Goal: Book appointment/travel/reservation

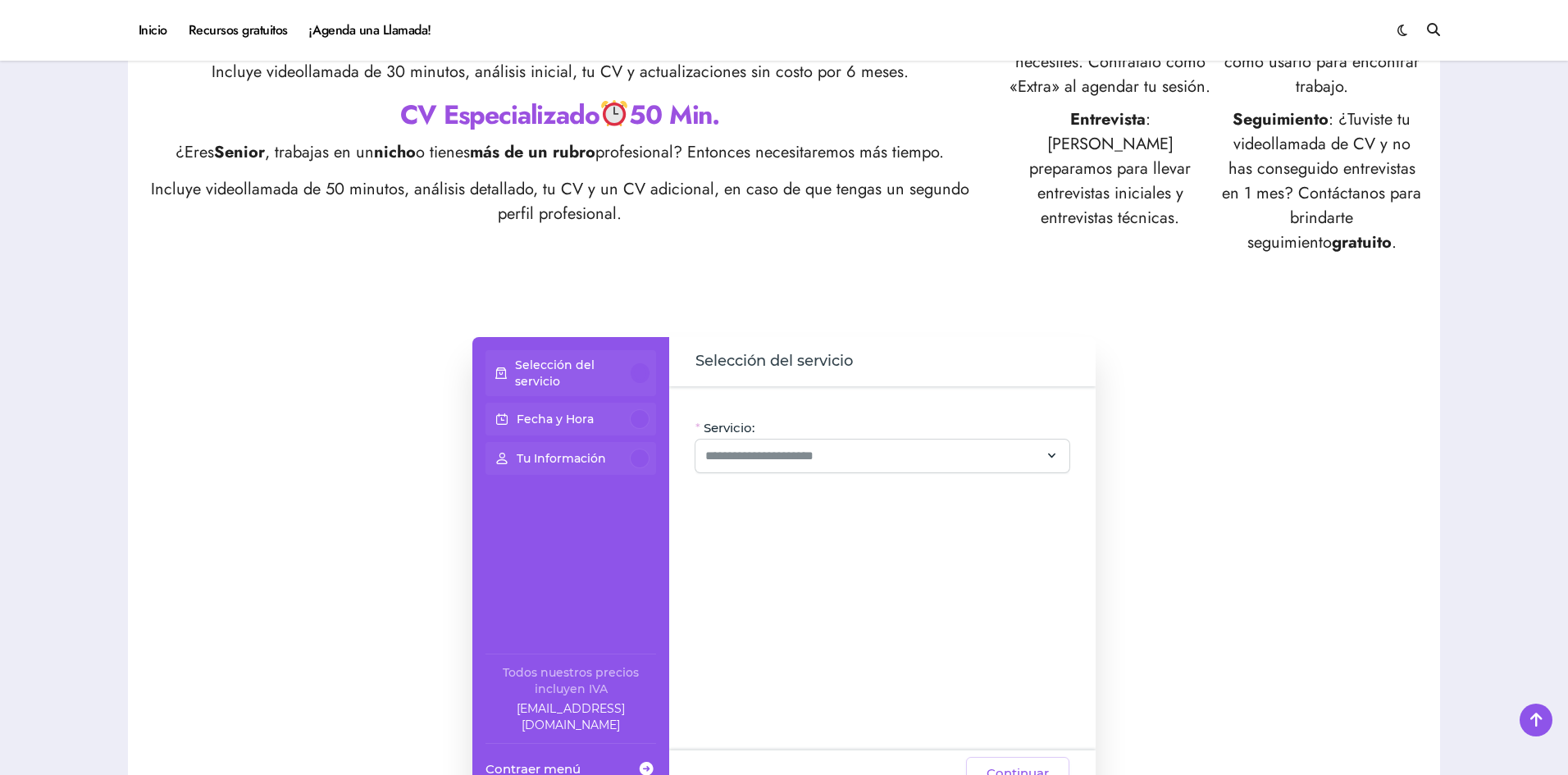
scroll to position [902, 0]
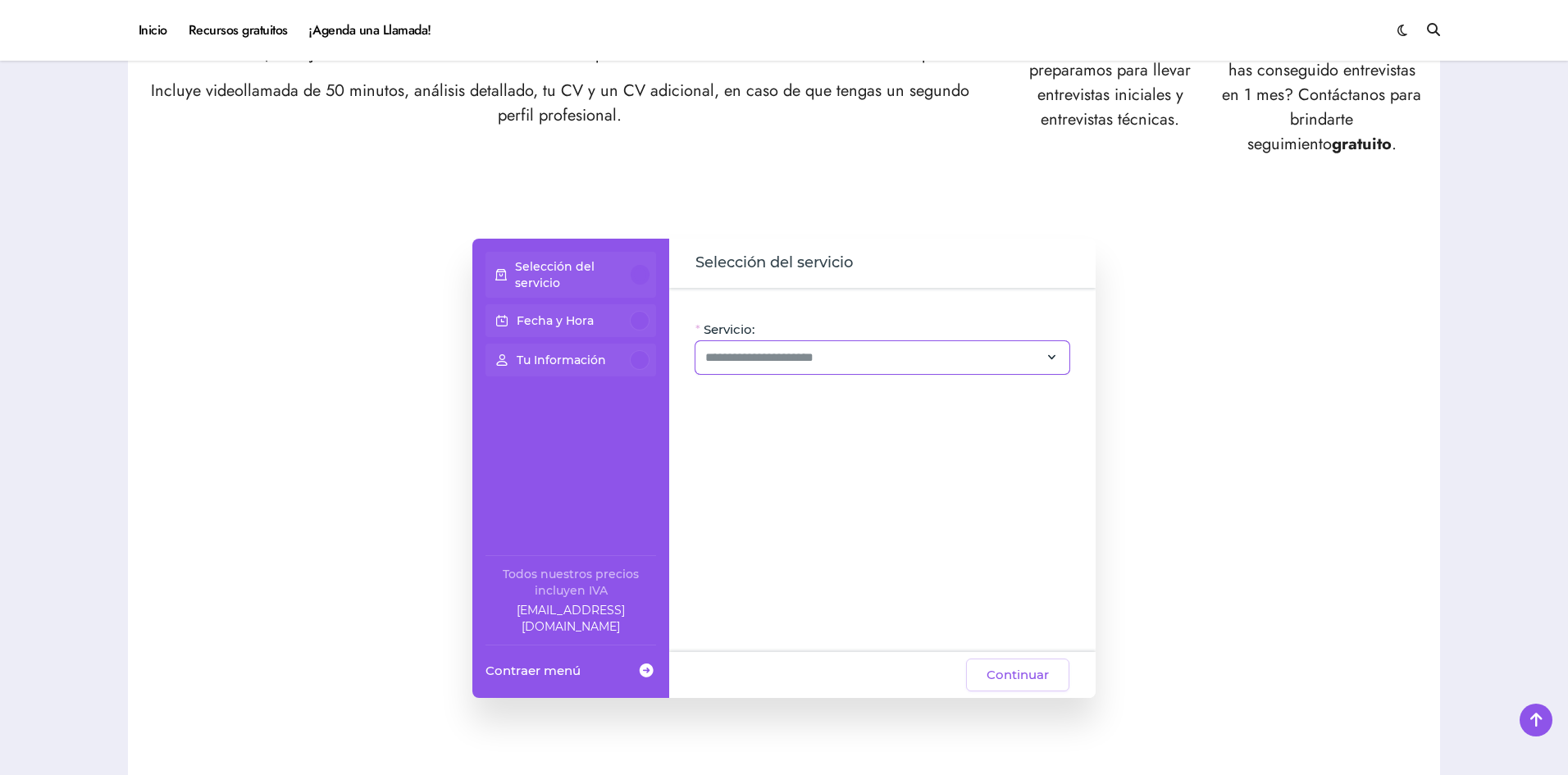
click at [759, 346] on div at bounding box center [883, 357] width 374 height 33
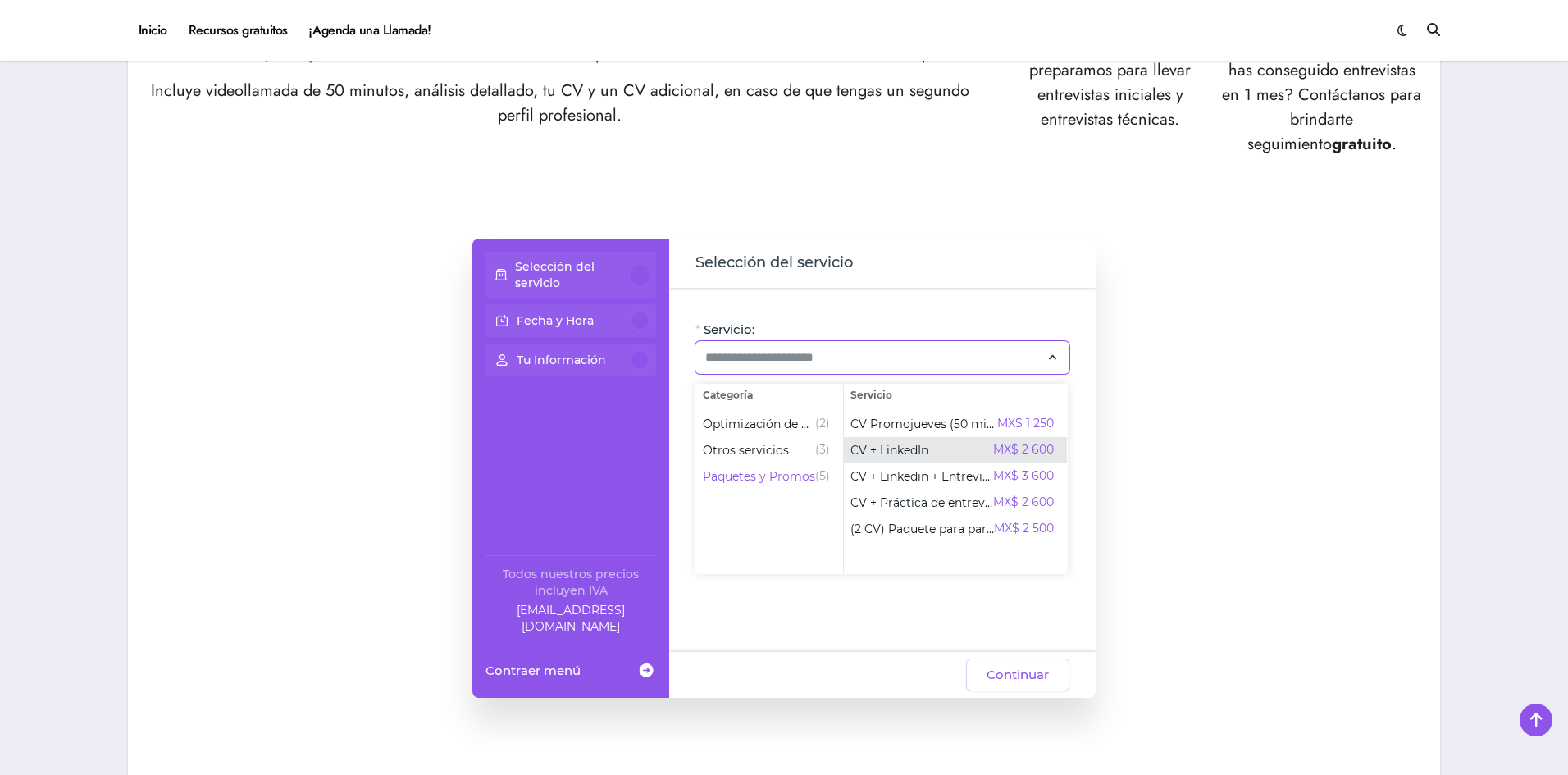
click at [942, 456] on div "CV + LinkedIn MX$ 2 600" at bounding box center [952, 450] width 203 height 20
type input "**********"
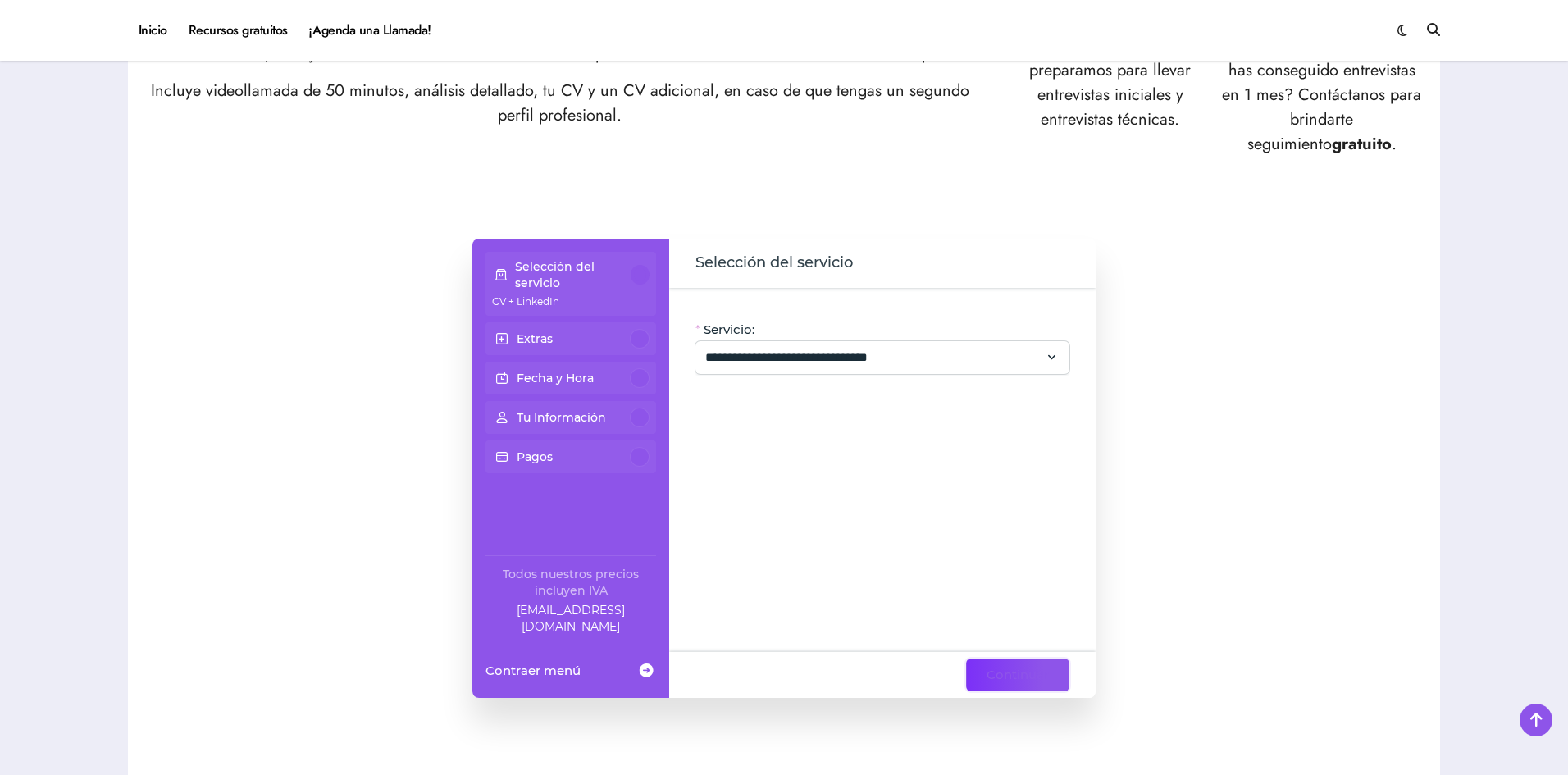
click at [1014, 671] on span "Continuar" at bounding box center [1018, 674] width 62 height 20
drag, startPoint x: 885, startPoint y: 396, endPoint x: 885, endPoint y: 385, distance: 11.0
click at [885, 393] on div "Traducción de CV (ESP-ENG) MX$ 500 * Traducimos el CV que hagas en la sesión:) …" at bounding box center [882, 469] width 426 height 364
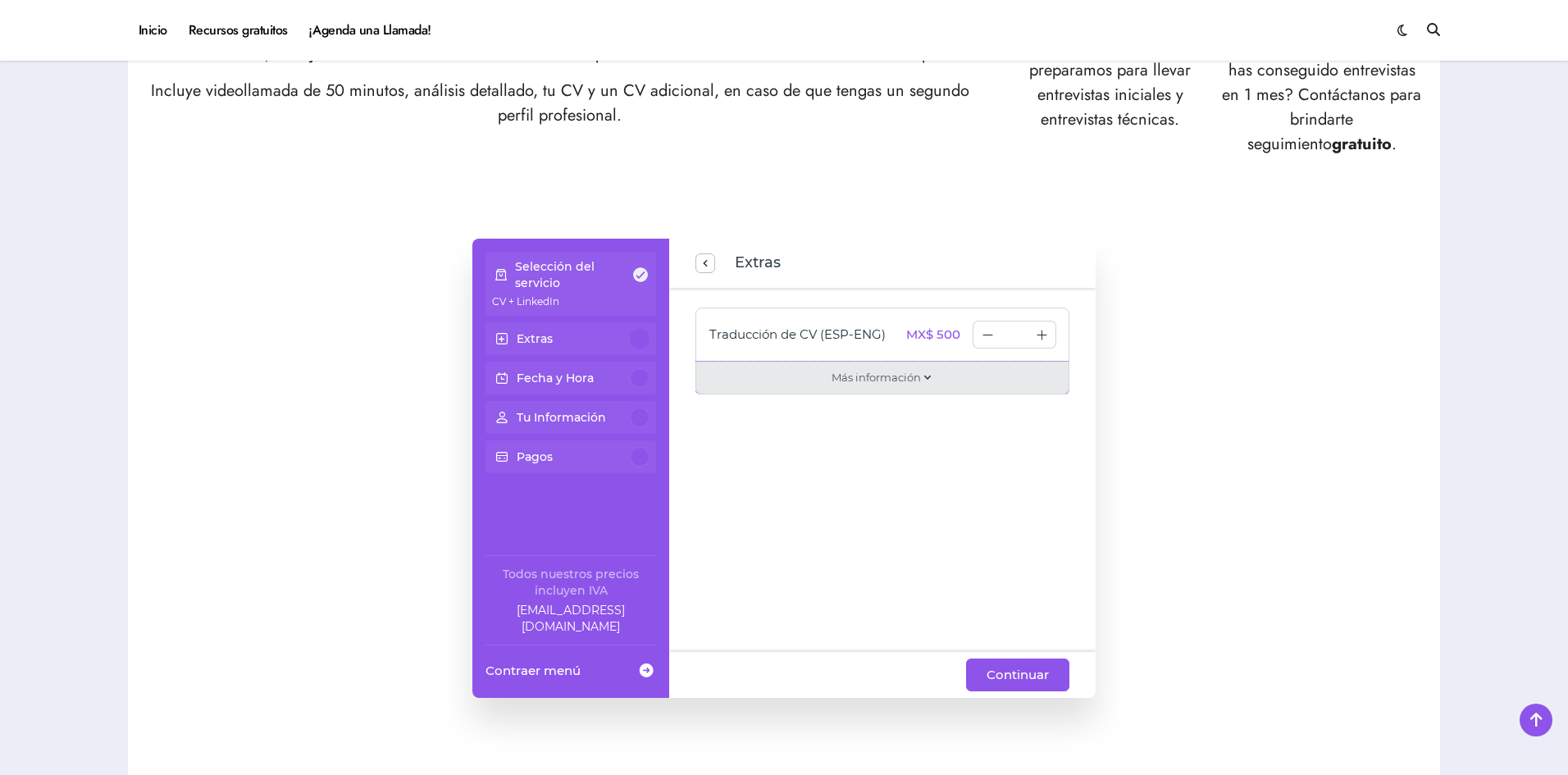
click at [885, 385] on span "Más información" at bounding box center [876, 376] width 89 height 16
click at [930, 375] on div "Traducimos el CV que hagas en la sesión:)" at bounding box center [829, 383] width 240 height 16
click at [1014, 671] on span "Continuar" at bounding box center [1018, 674] width 62 height 20
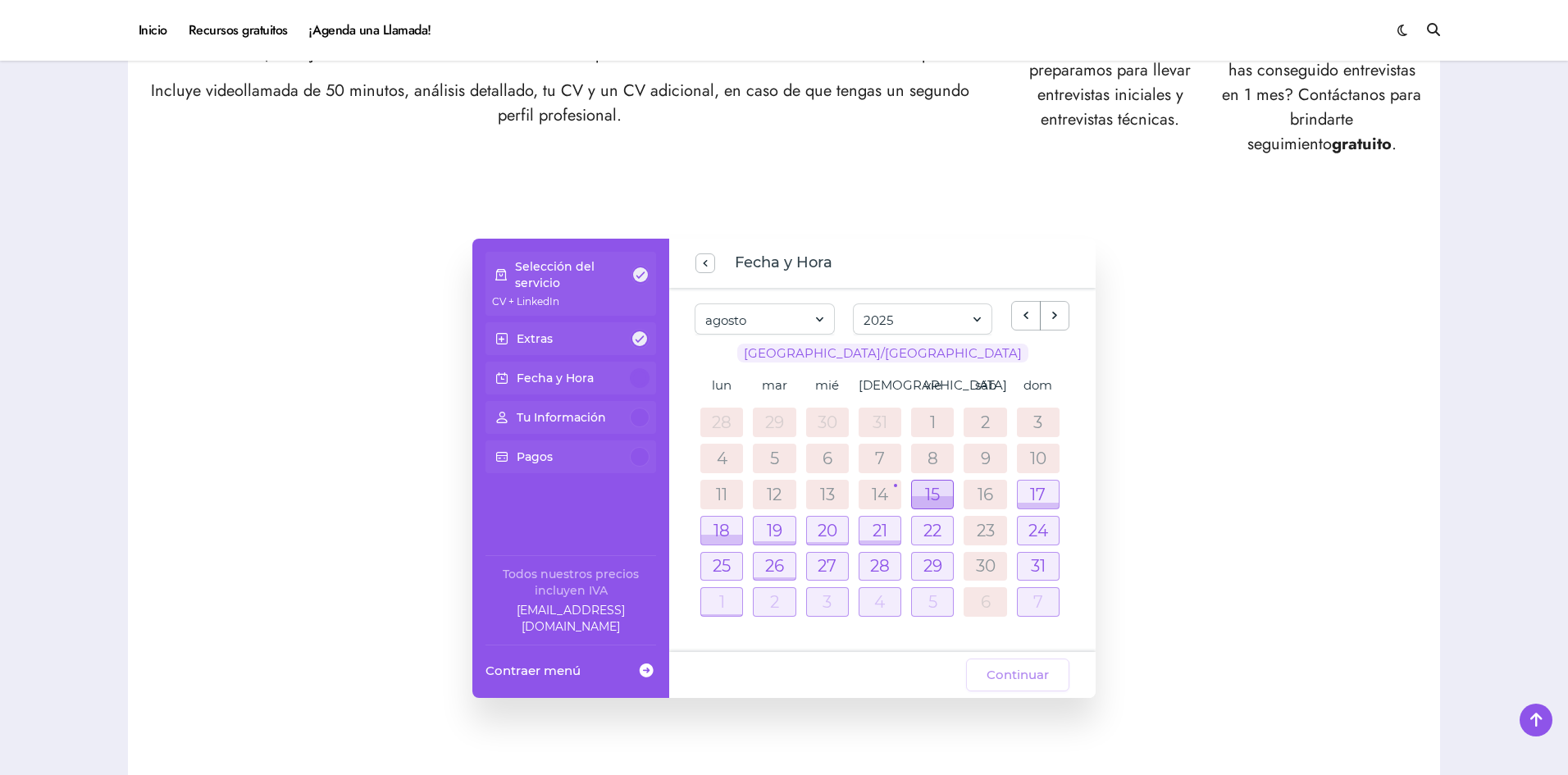
click at [931, 492] on div at bounding box center [933, 495] width 41 height 28
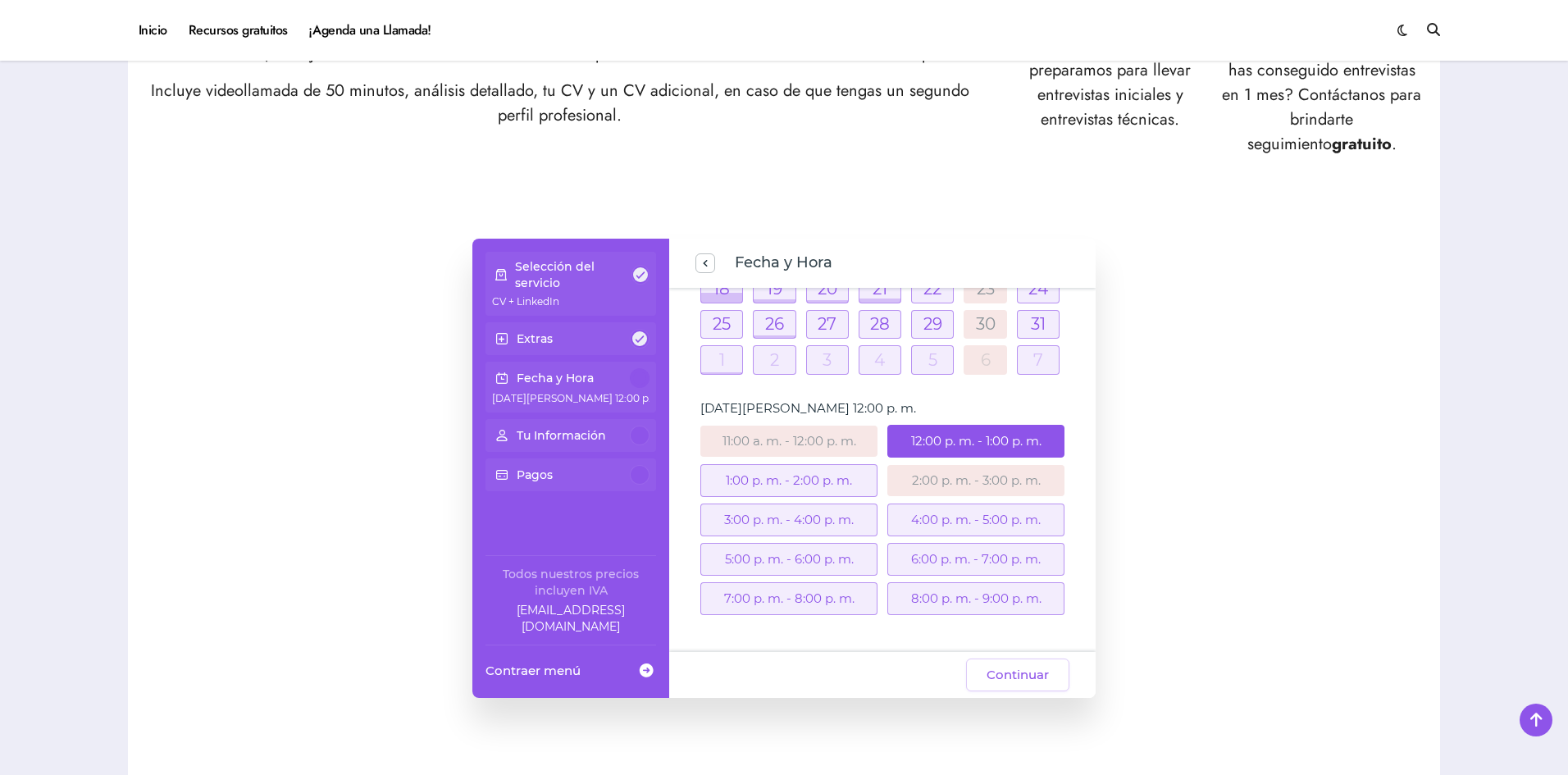
scroll to position [234, 0]
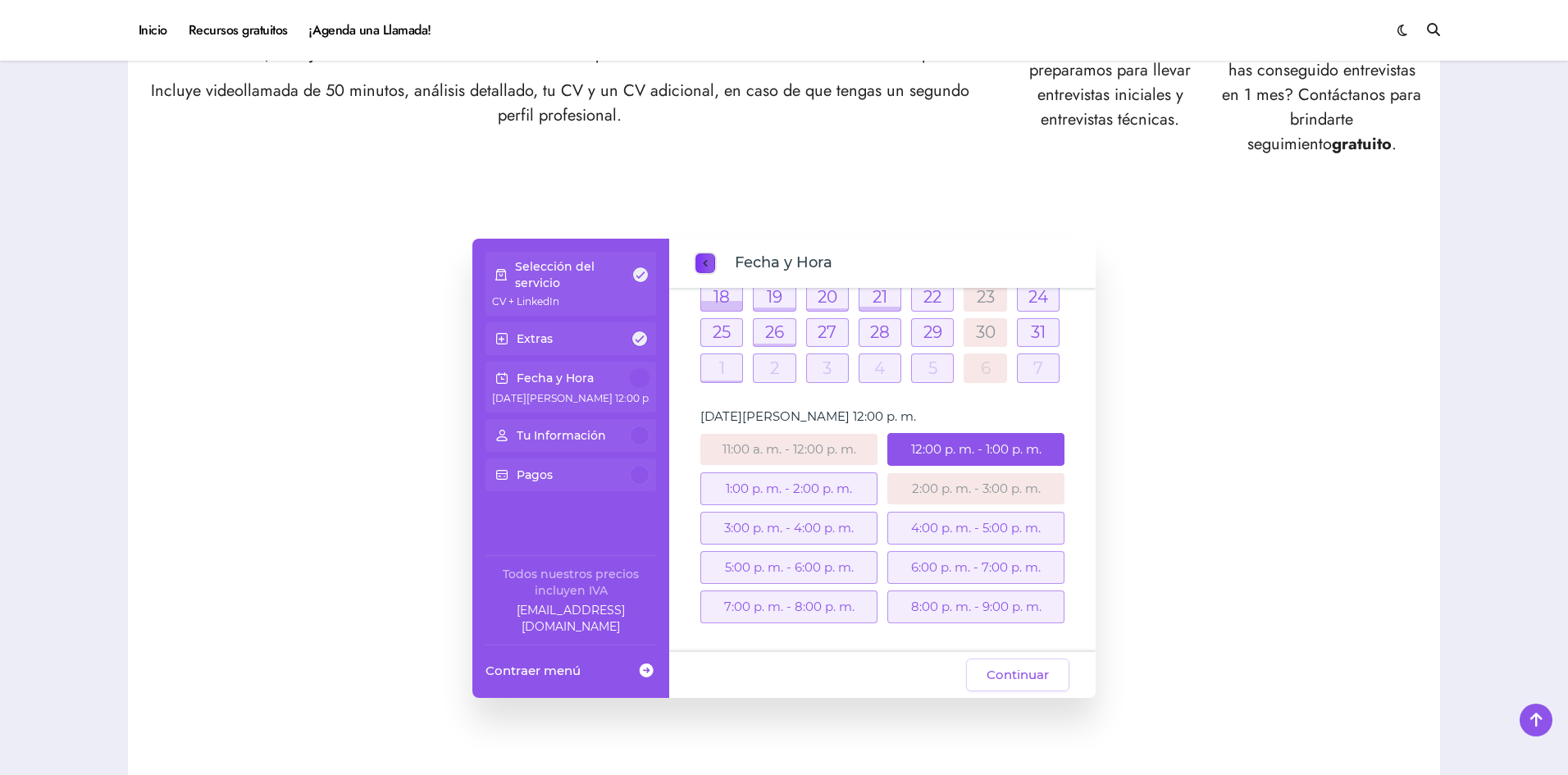
click at [705, 267] on span "previous step" at bounding box center [705, 264] width 13 height 23
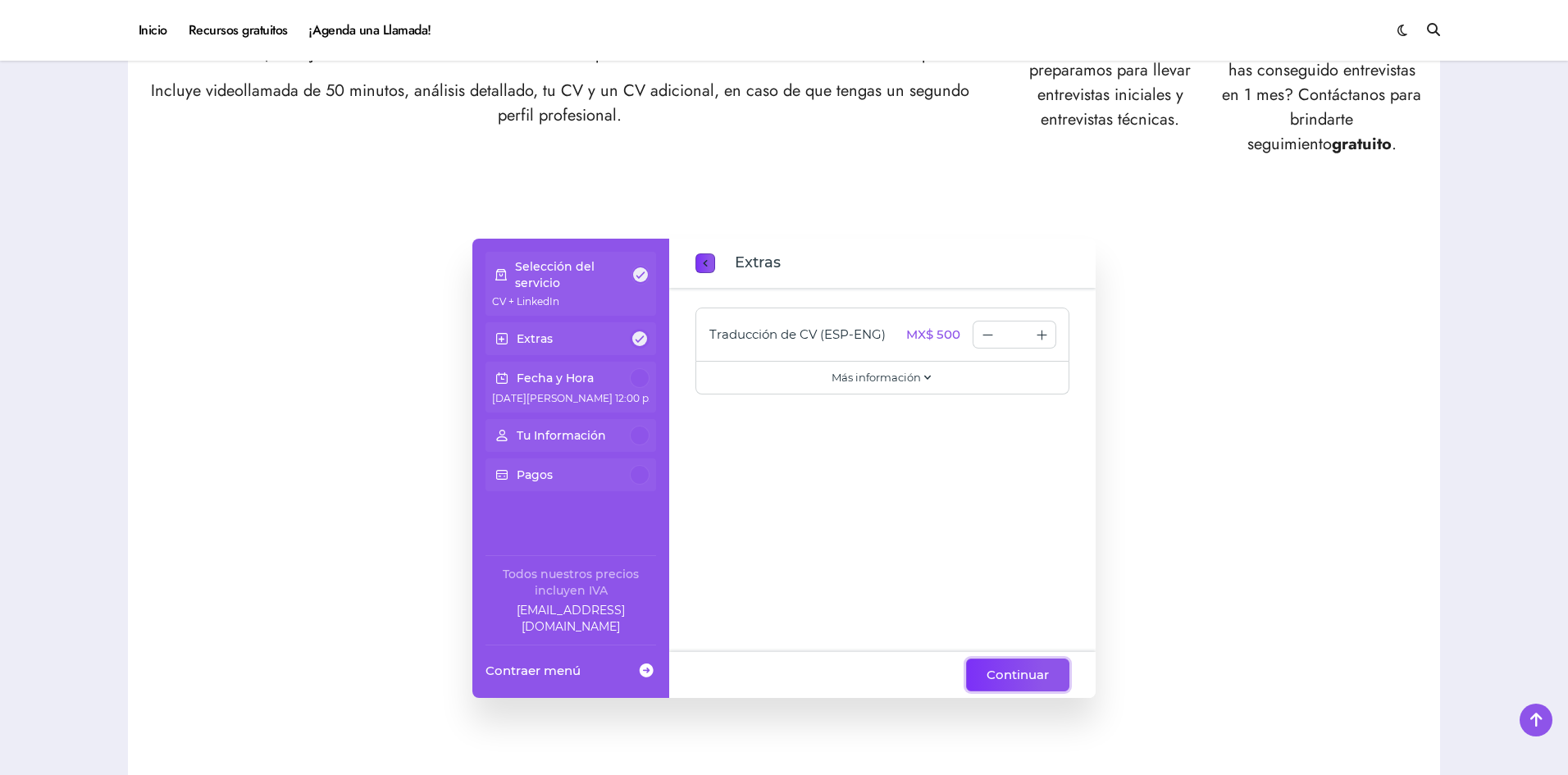
click at [1010, 671] on span "Continuar" at bounding box center [1018, 674] width 62 height 20
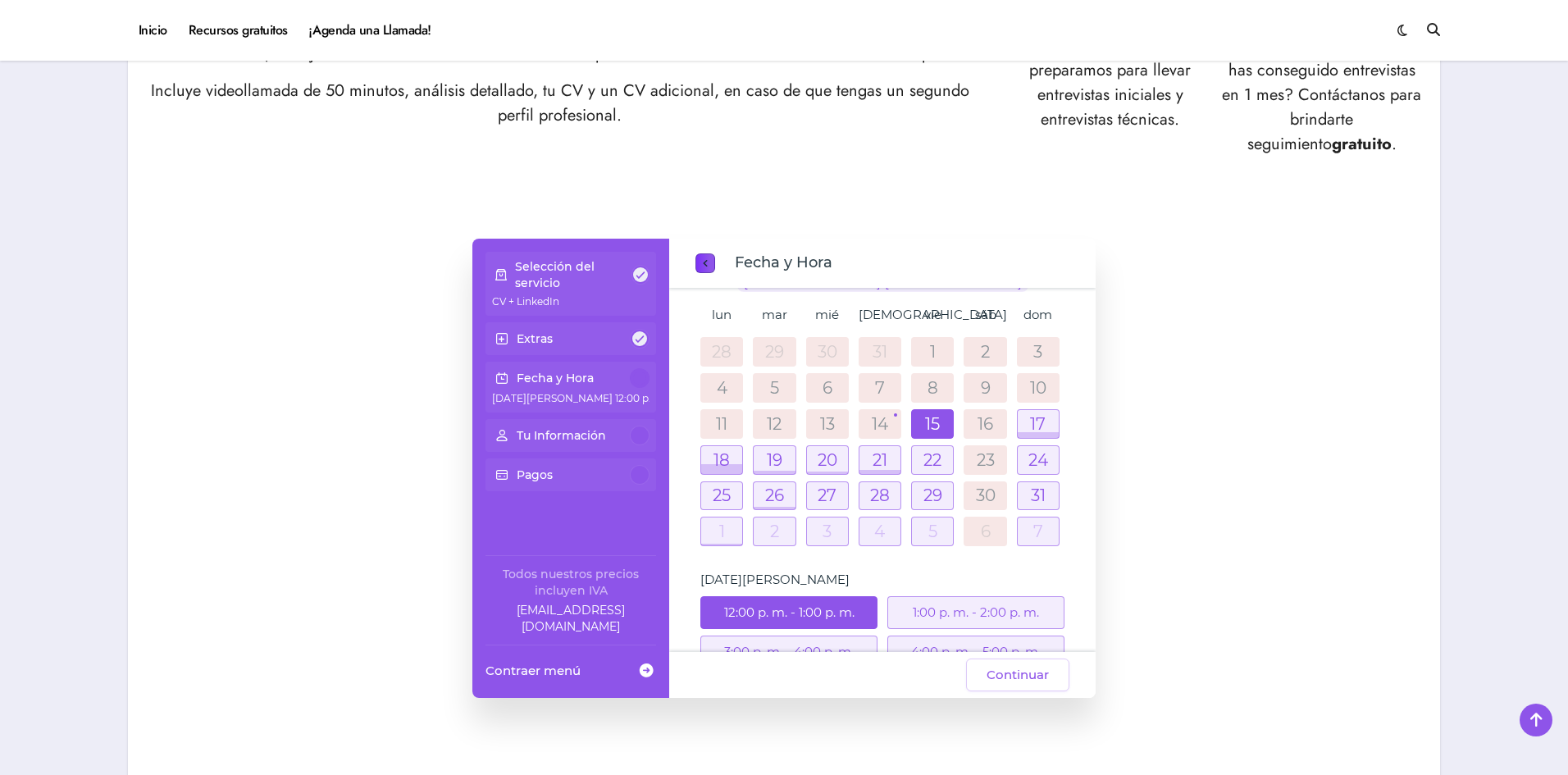
scroll to position [77, 0]
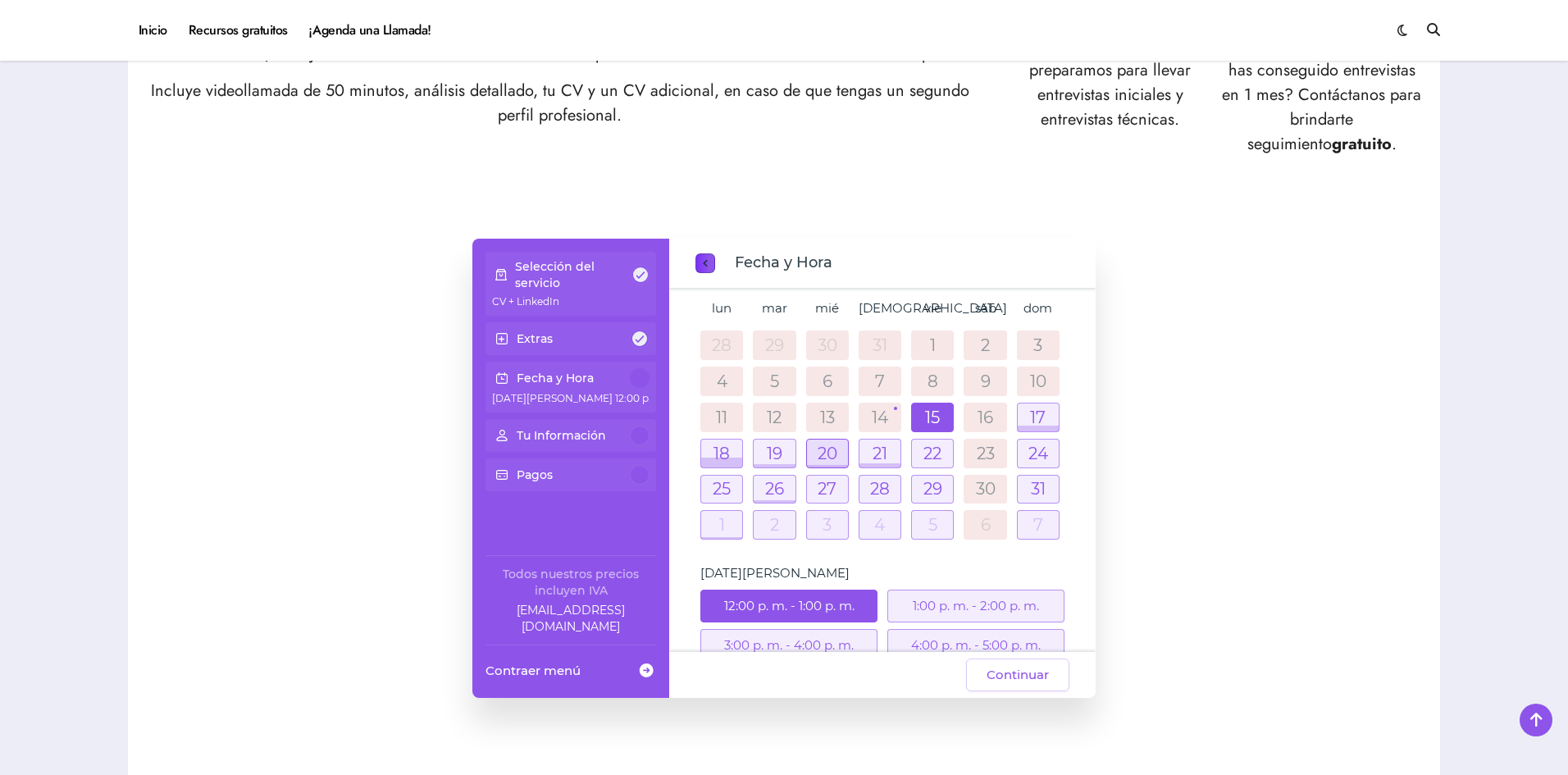
click at [818, 454] on div at bounding box center [828, 453] width 41 height 28
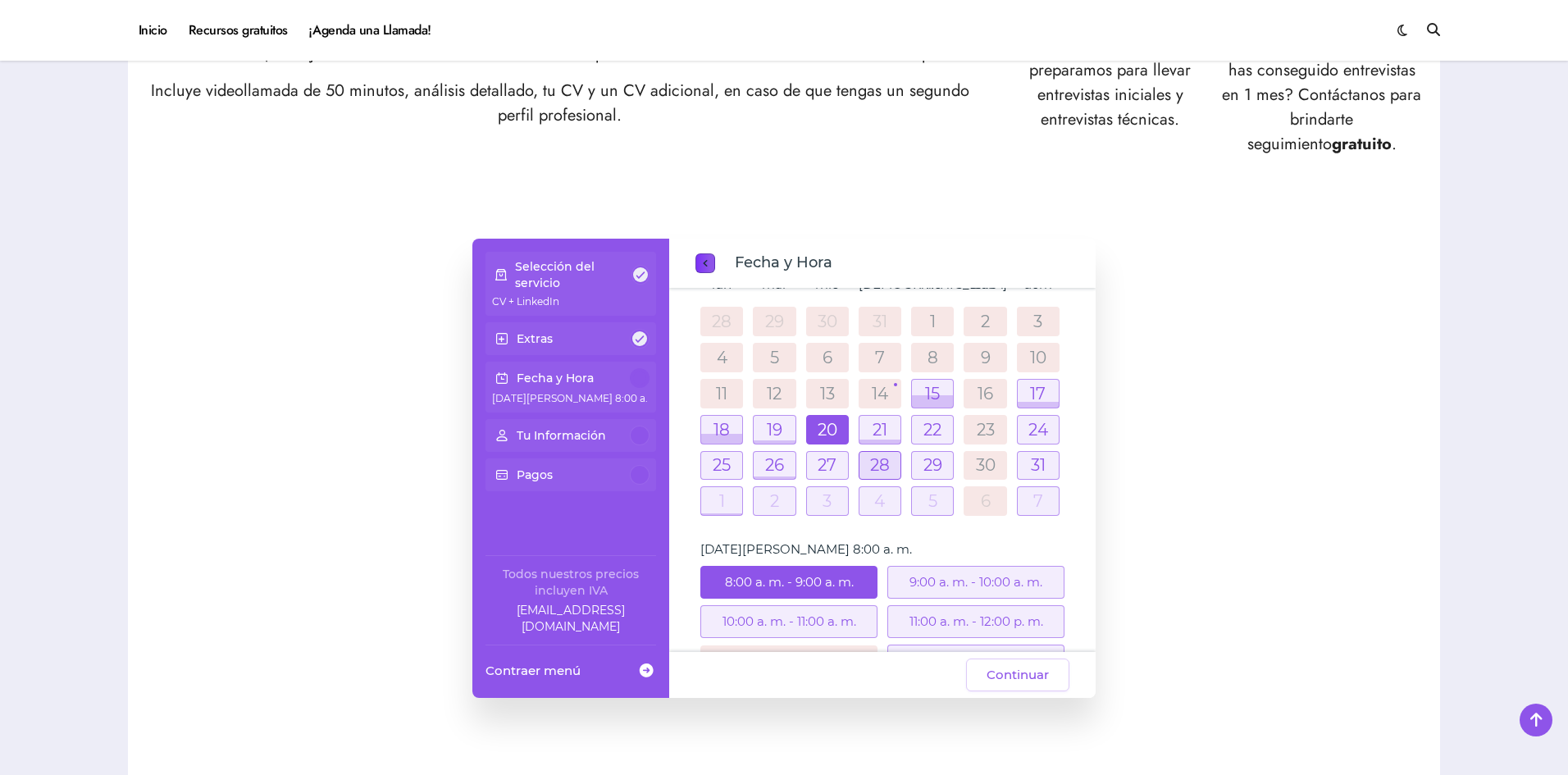
scroll to position [100, 0]
click at [728, 429] on div at bounding box center [722, 432] width 41 height 28
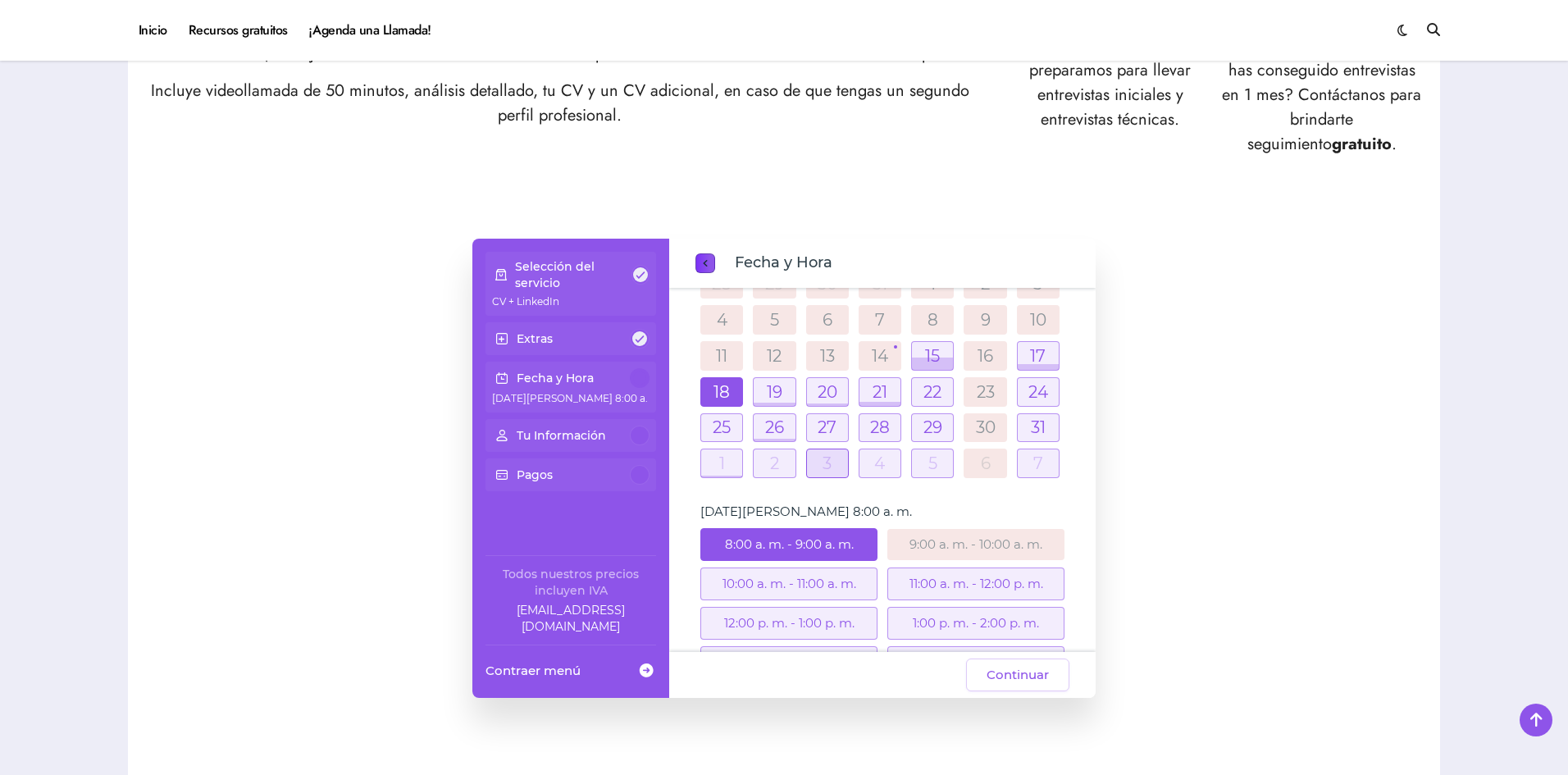
scroll to position [164, 0]
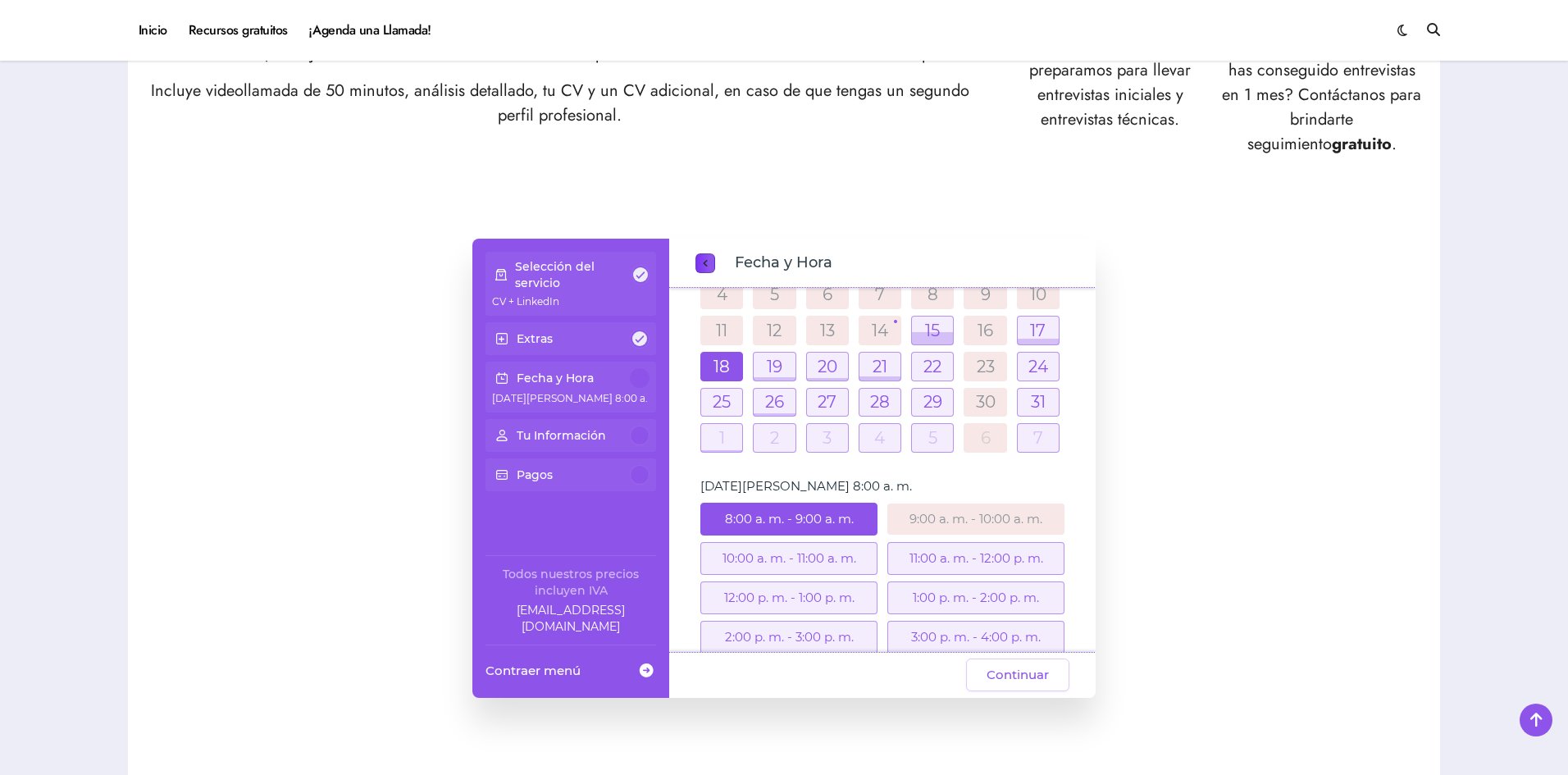
click at [797, 514] on div "8:00 a. m. - 9:00 a. m." at bounding box center [789, 519] width 177 height 33
click at [1005, 681] on span "Continuar" at bounding box center [1018, 674] width 62 height 20
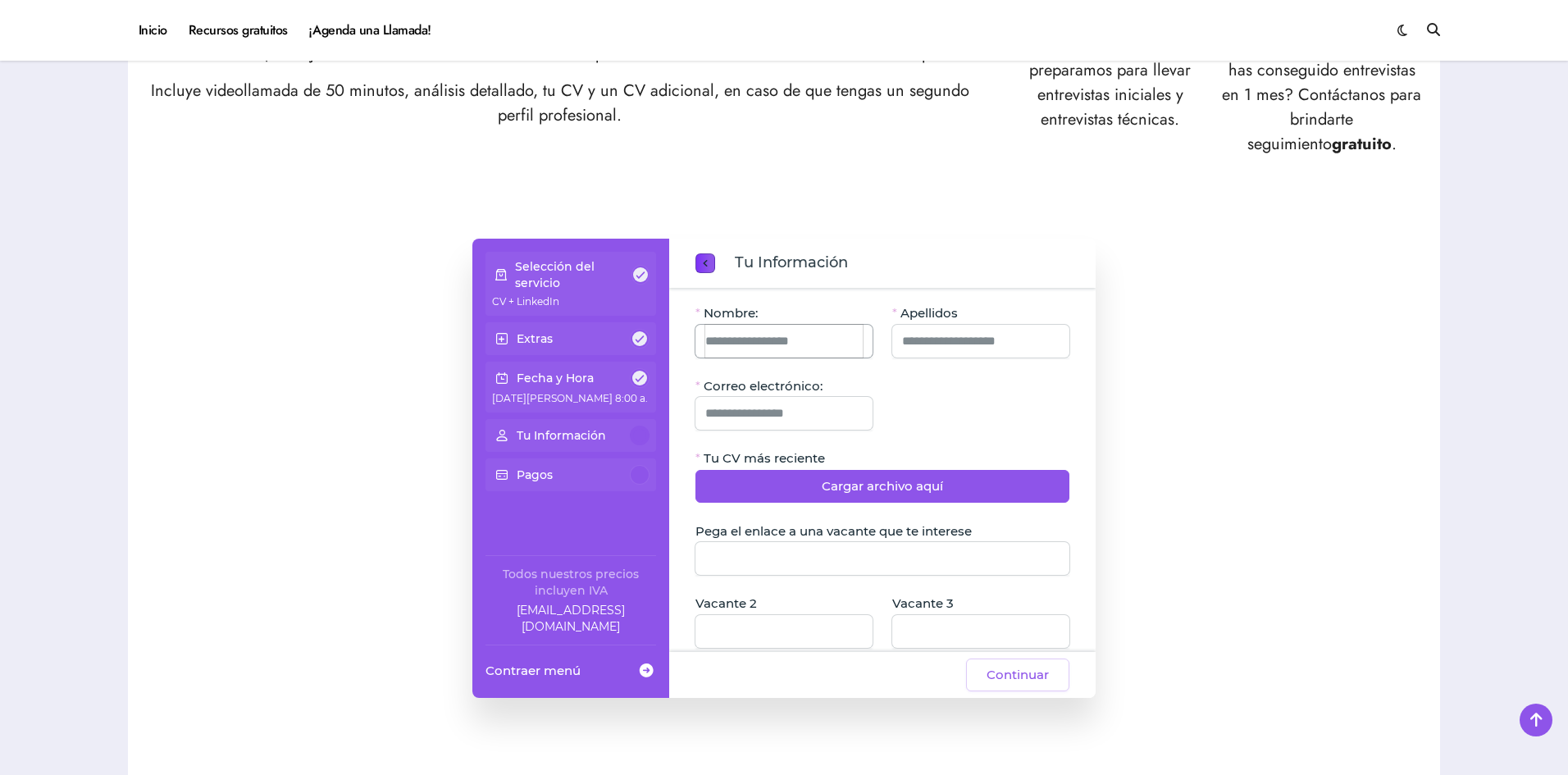
click at [773, 340] on input "Nombre:" at bounding box center [784, 340] width 157 height 33
type input "**********"
click at [945, 340] on input "Apellidos" at bounding box center [980, 340] width 157 height 33
type input "**********"
click at [824, 447] on form "**********" at bounding box center [883, 609] width 374 height 608
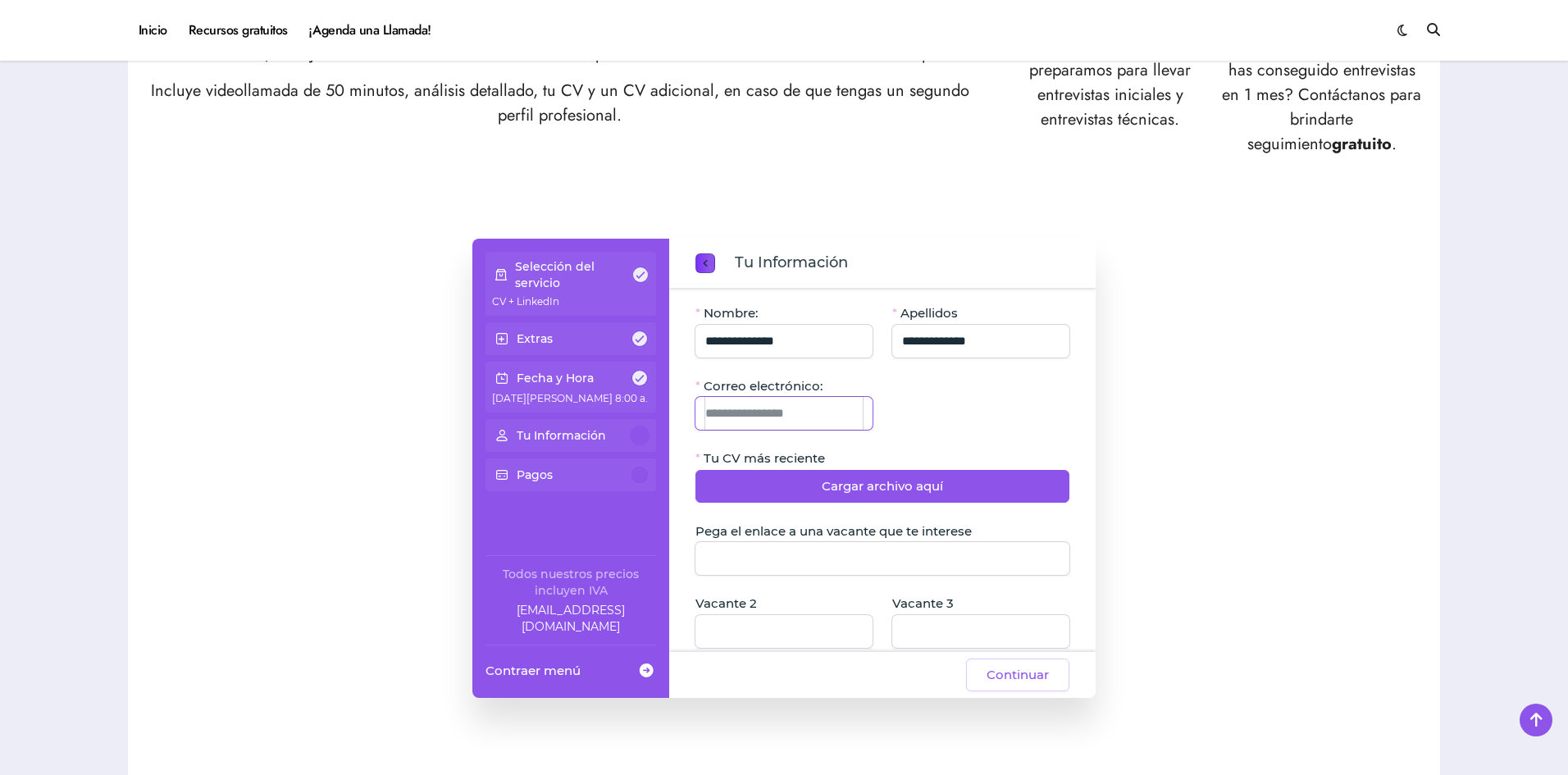
click at [819, 422] on input "Correo electrónico:" at bounding box center [784, 413] width 157 height 33
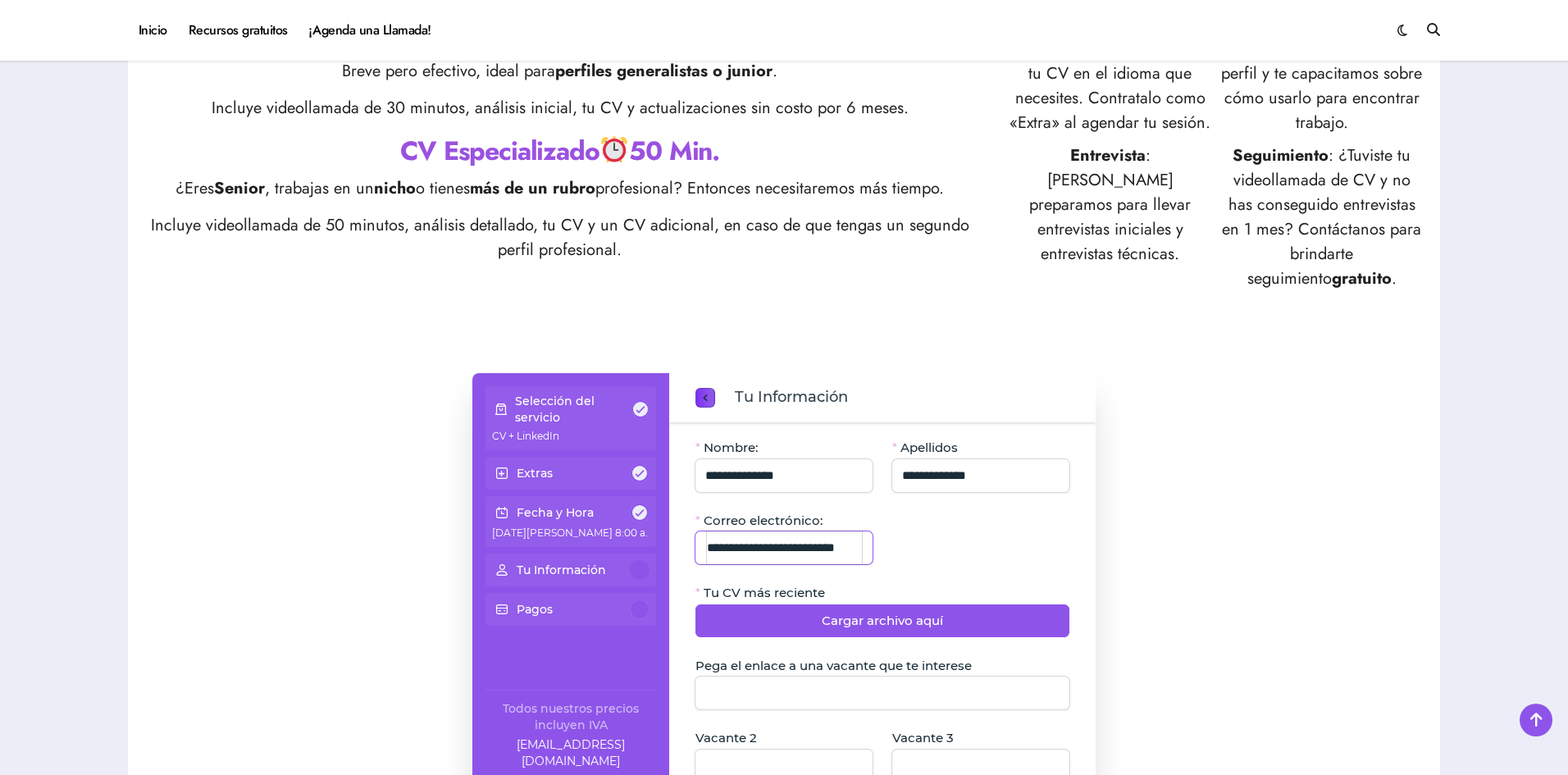
scroll to position [738, 0]
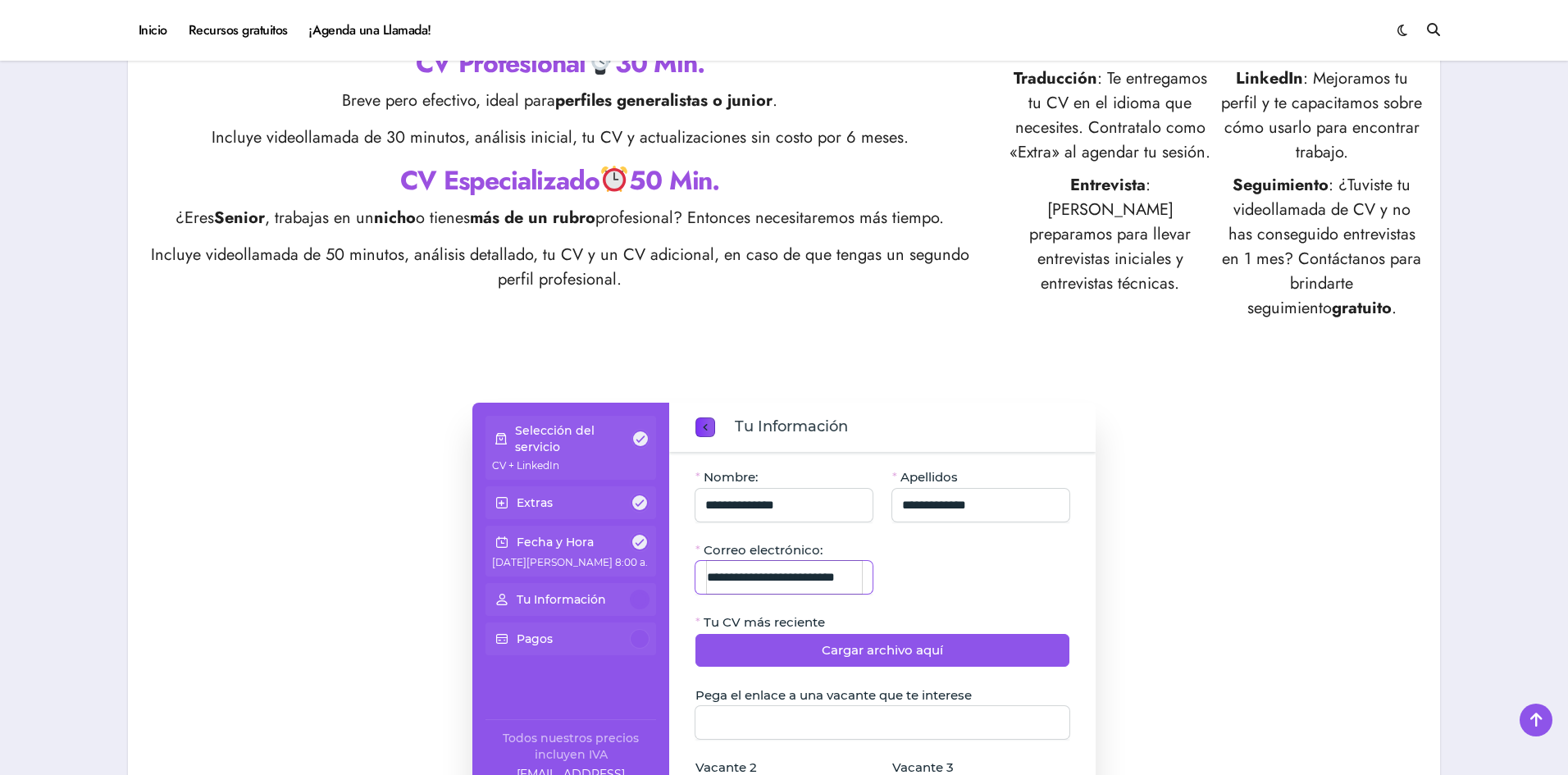
type input "**********"
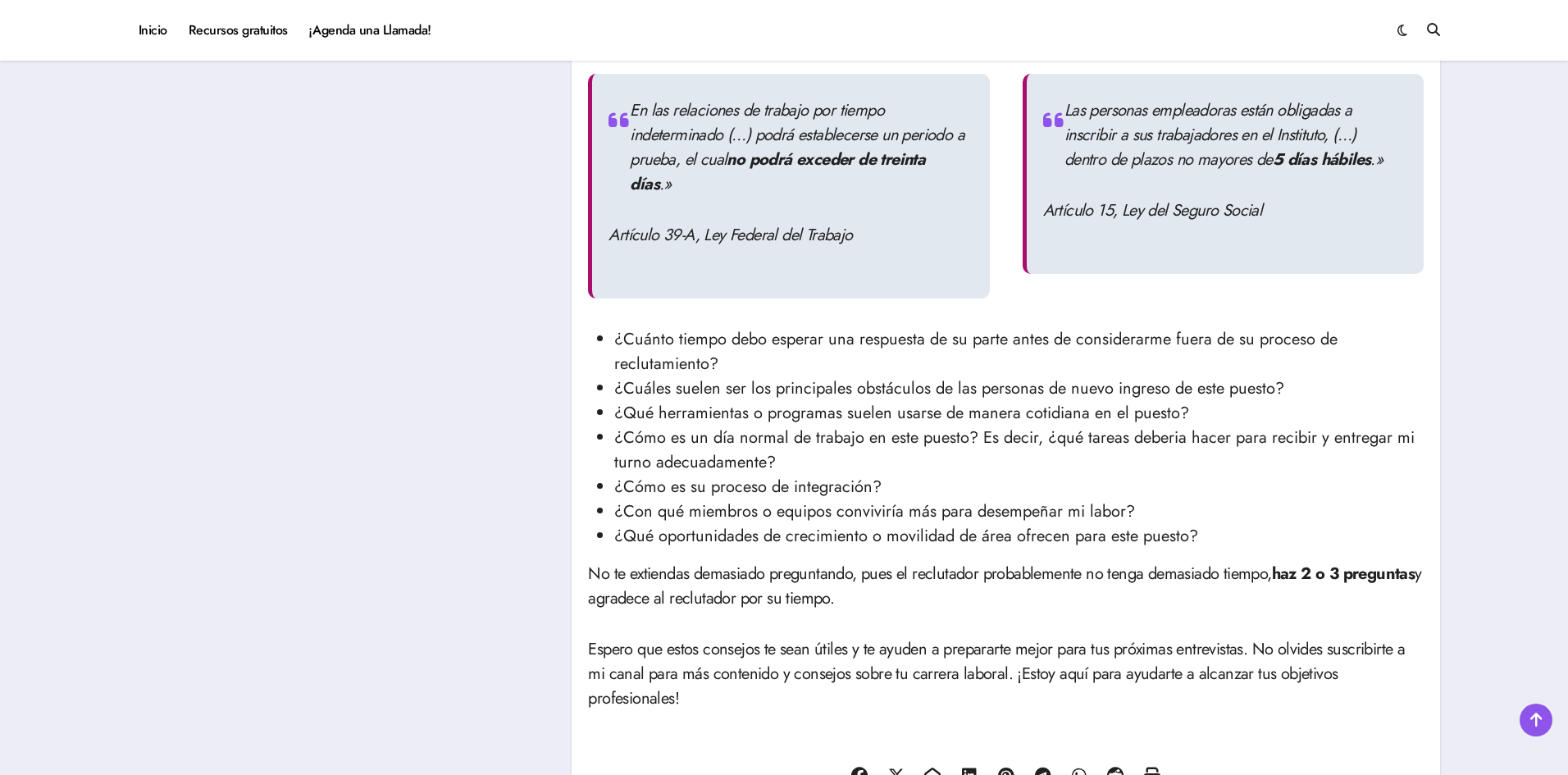
scroll to position [2460, 0]
